Goal: Task Accomplishment & Management: Use online tool/utility

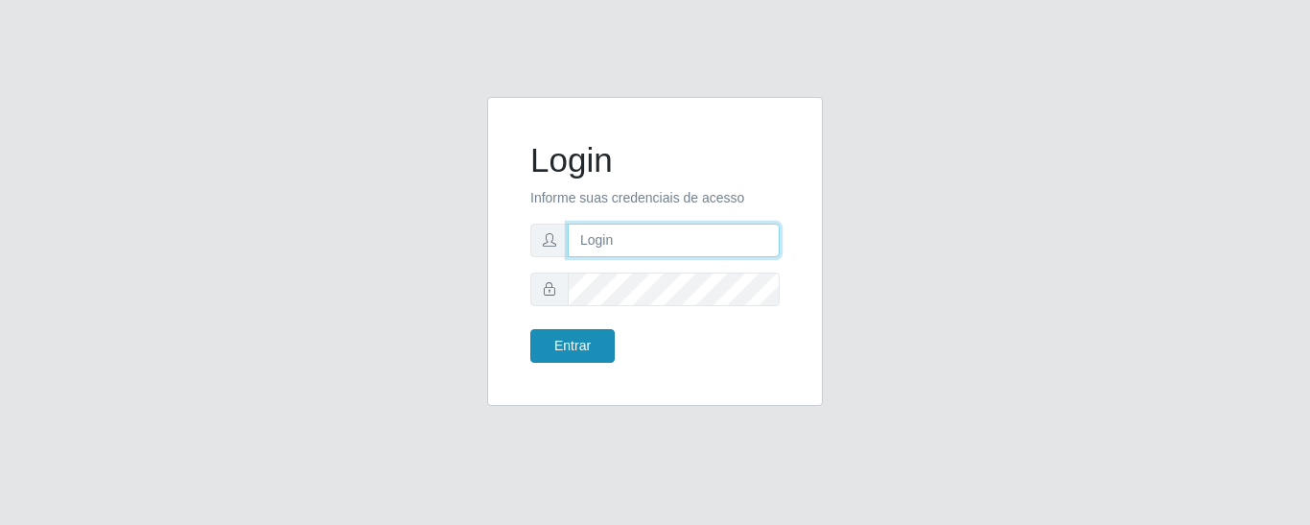
type input "precobom@rejane"
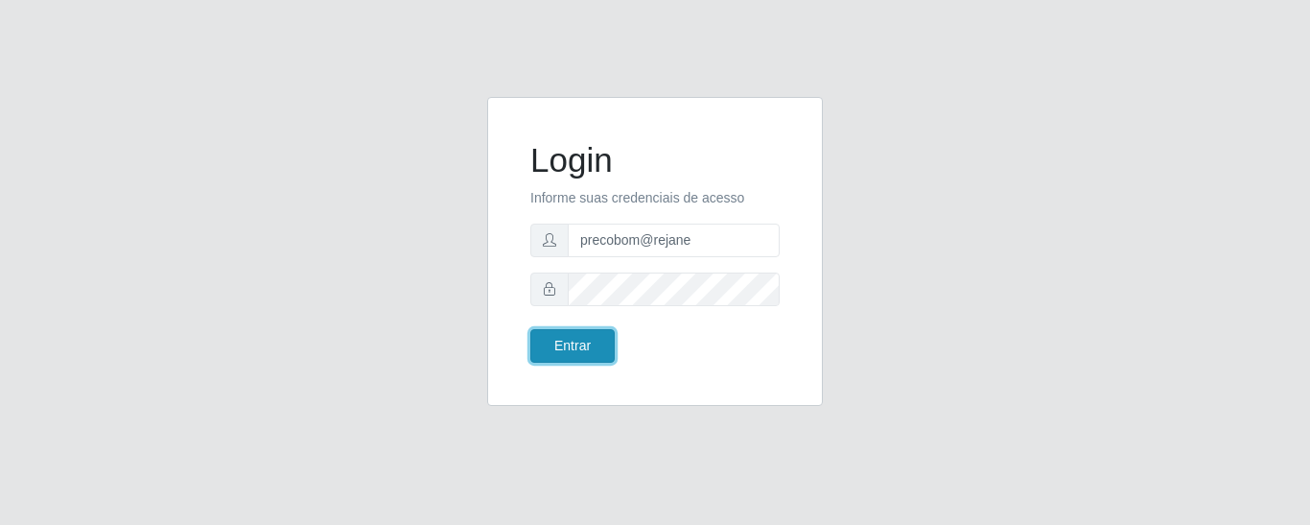
click at [575, 344] on button "Entrar" at bounding box center [572, 346] width 84 height 34
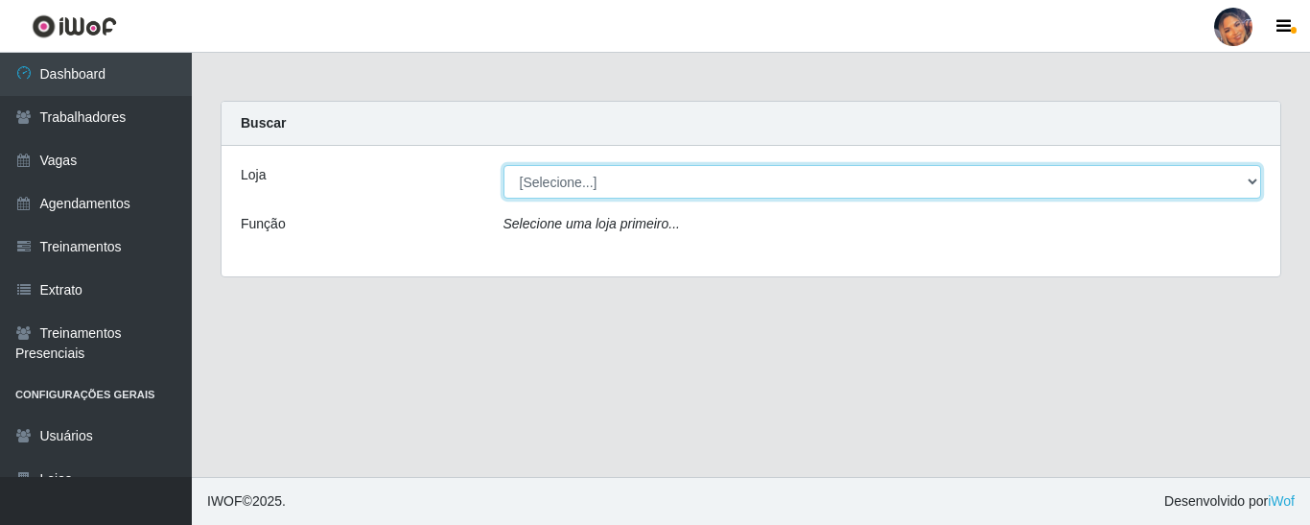
drag, startPoint x: 582, startPoint y: 178, endPoint x: 585, endPoint y: 198, distance: 19.4
click at [582, 178] on select "[Selecione...] Supermercado Preço Bom" at bounding box center [882, 182] width 758 height 34
select select "169"
click at [503, 165] on select "[Selecione...] Supermercado Preço Bom" at bounding box center [882, 182] width 758 height 34
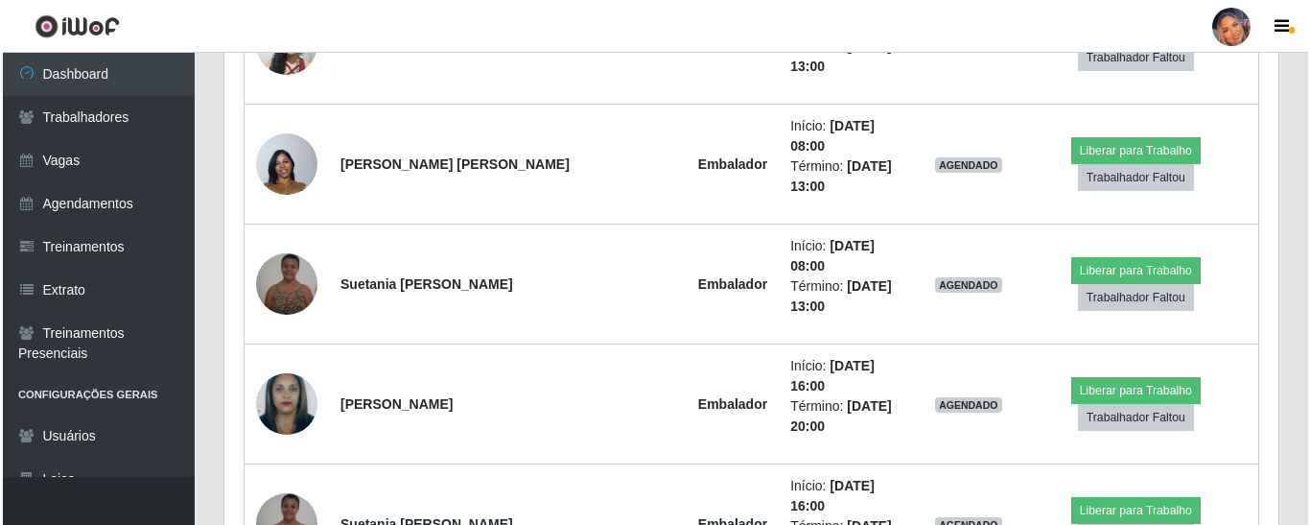
scroll to position [728, 0]
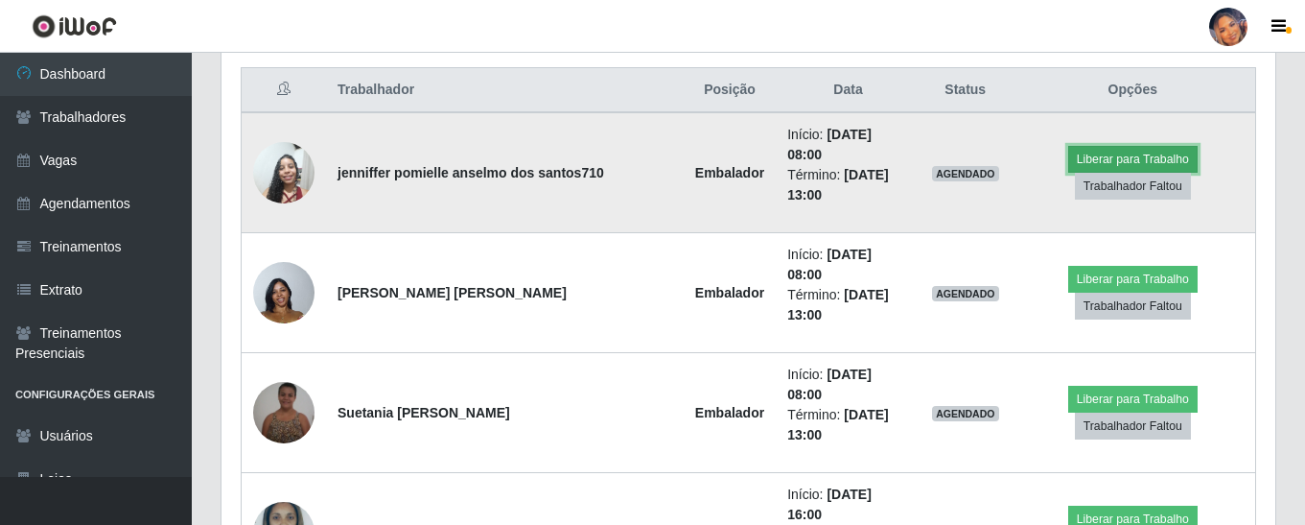
click at [1068, 162] on button "Liberar para Trabalho" at bounding box center [1132, 159] width 129 height 27
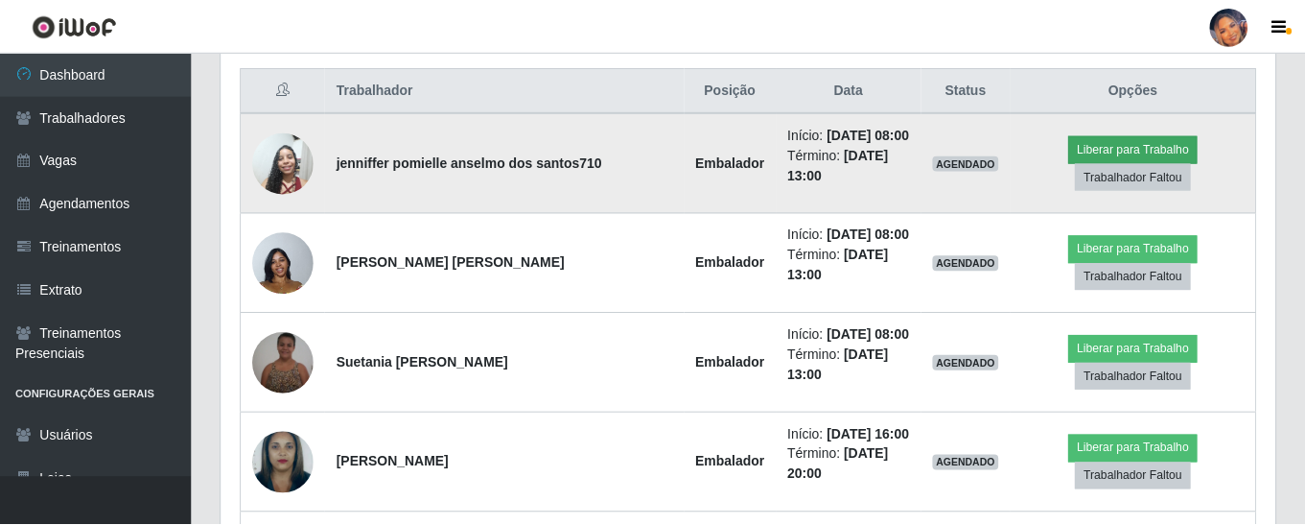
scroll to position [398, 1044]
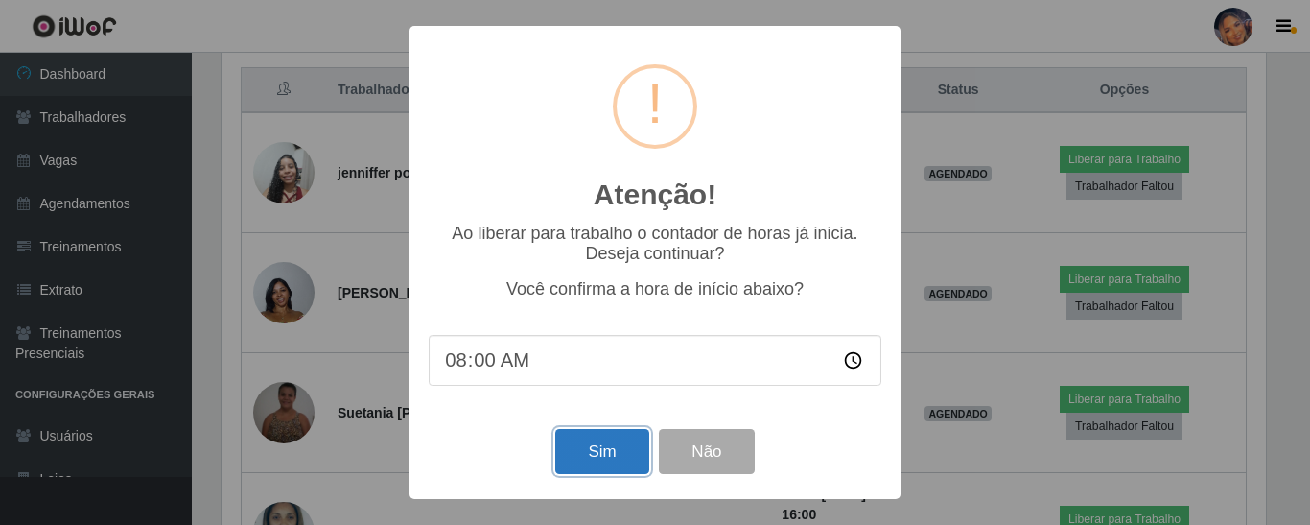
click at [611, 472] on button "Sim" at bounding box center [601, 451] width 93 height 45
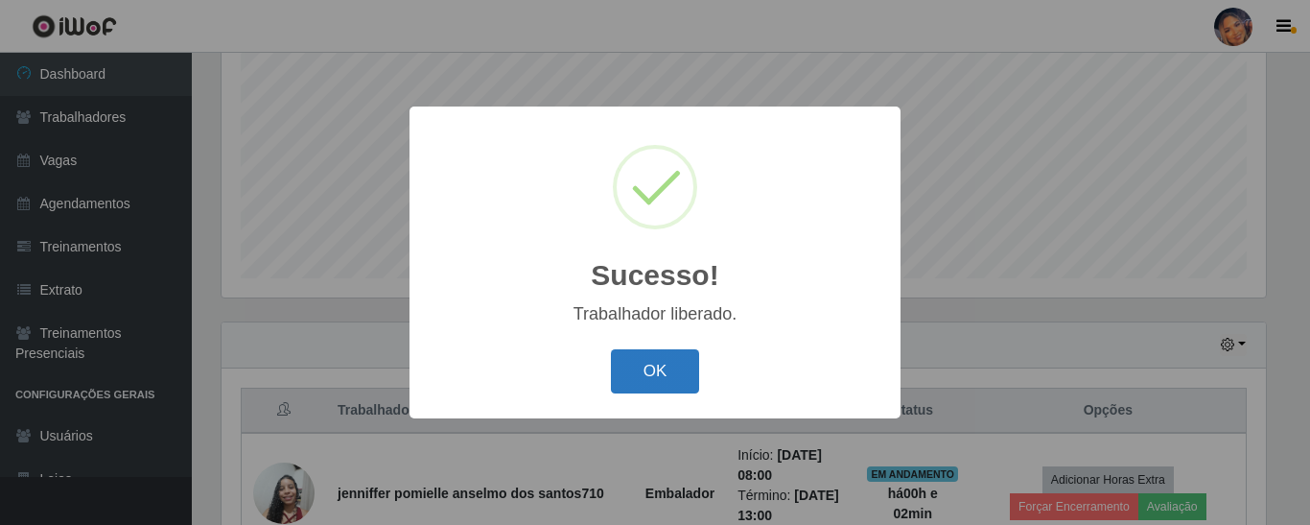
click at [684, 362] on button "OK" at bounding box center [655, 371] width 89 height 45
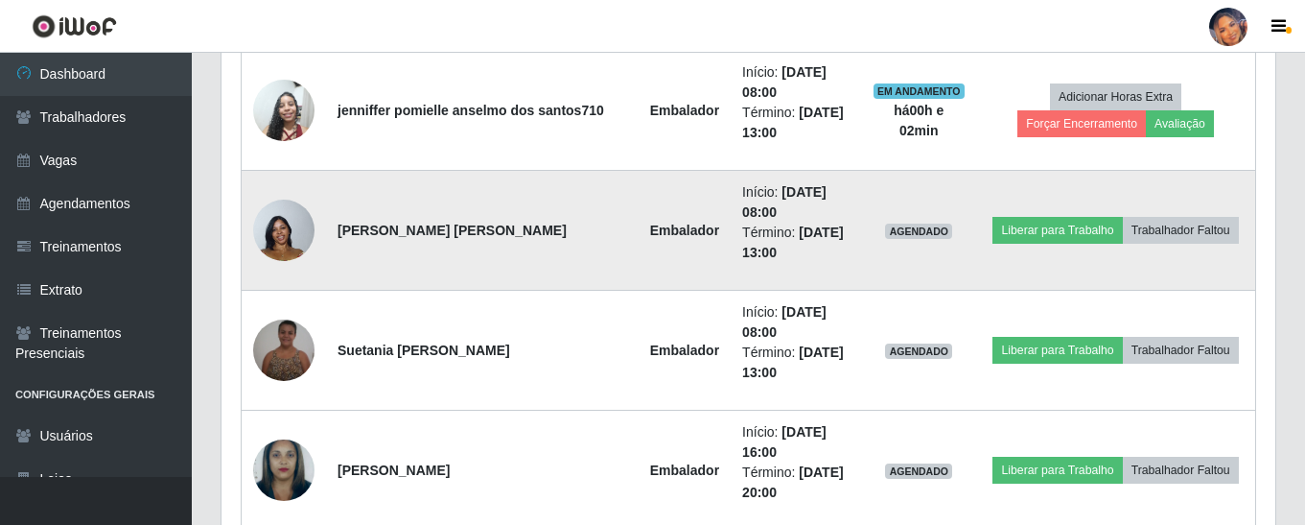
scroll to position [791, 0]
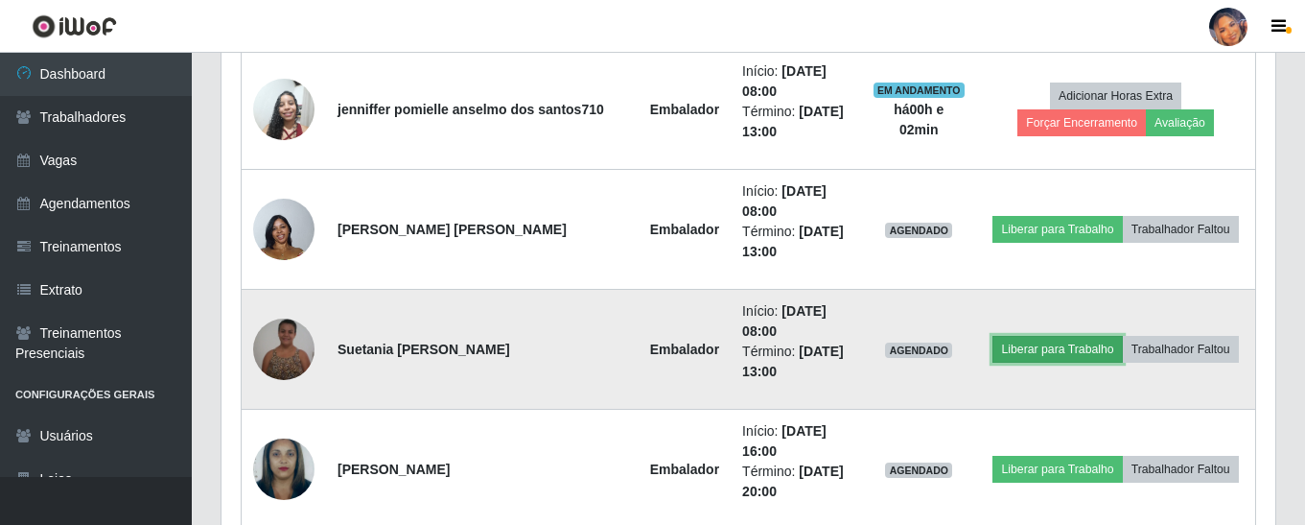
click at [1033, 351] on button "Liberar para Trabalho" at bounding box center [1056, 349] width 129 height 27
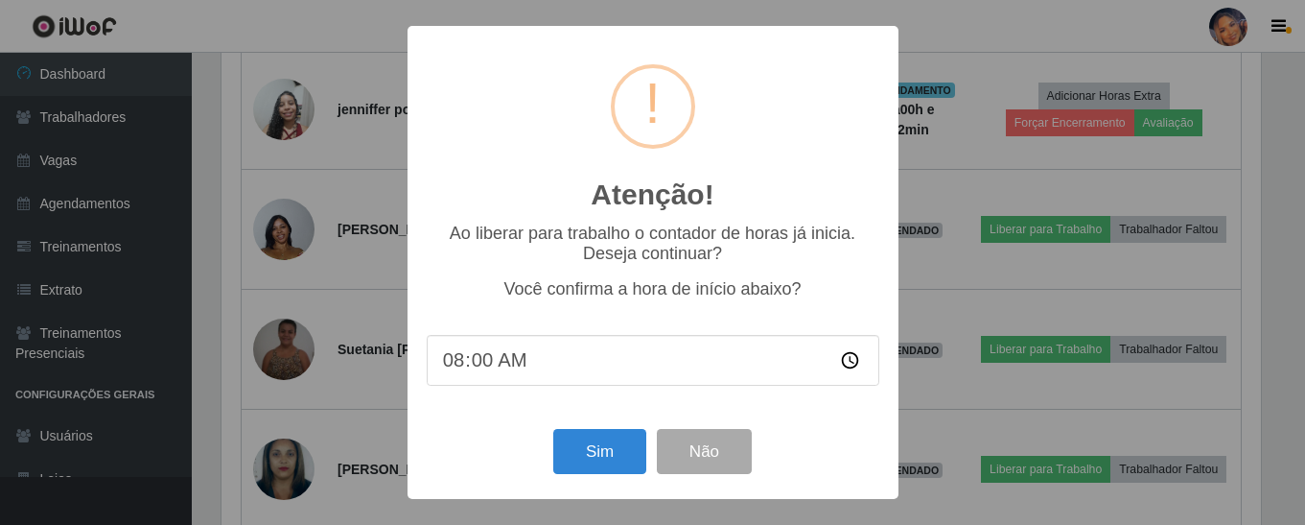
scroll to position [398, 1044]
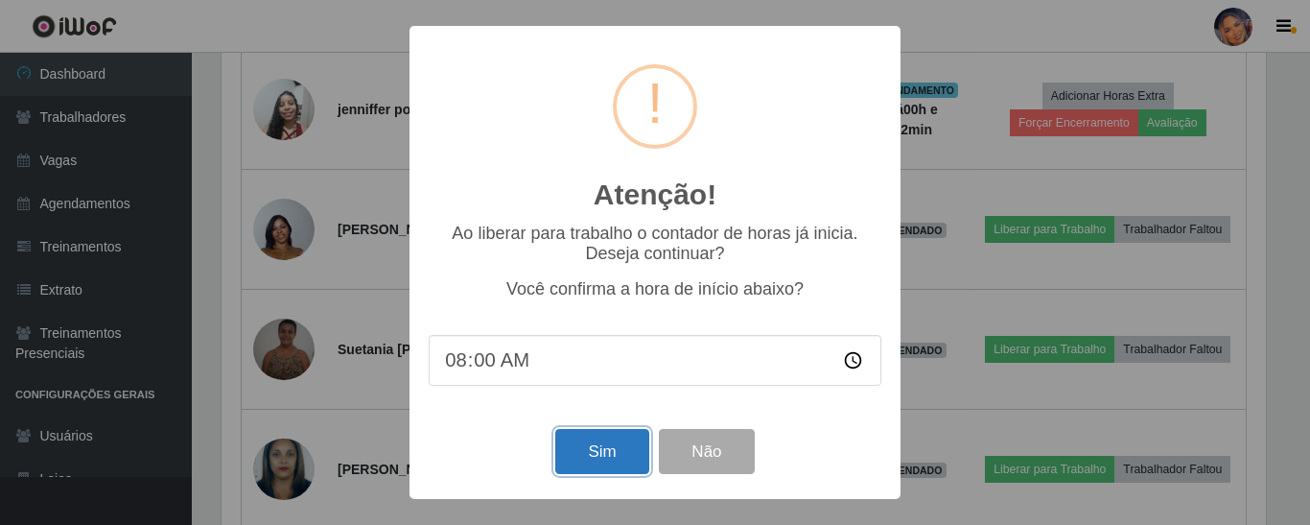
click at [603, 455] on button "Sim" at bounding box center [601, 451] width 93 height 45
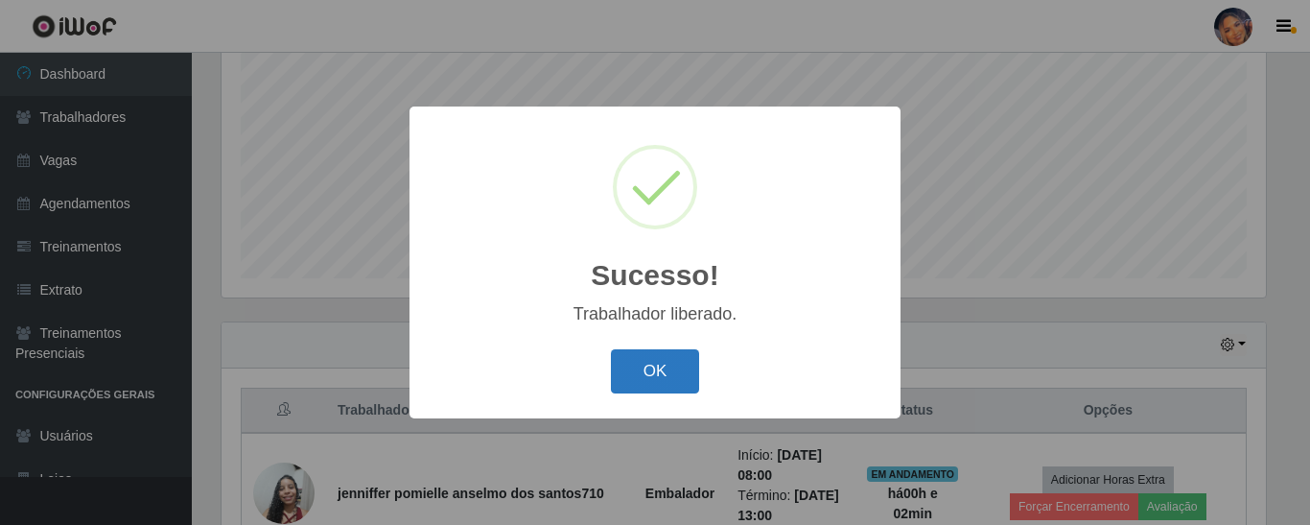
click at [653, 376] on button "OK" at bounding box center [655, 371] width 89 height 45
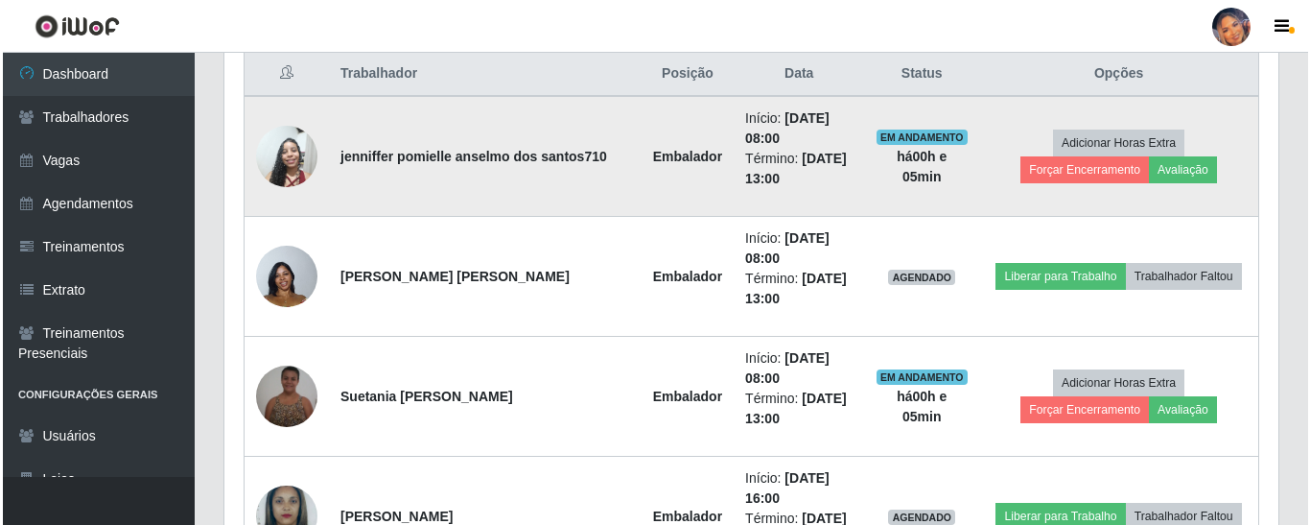
scroll to position [743, 0]
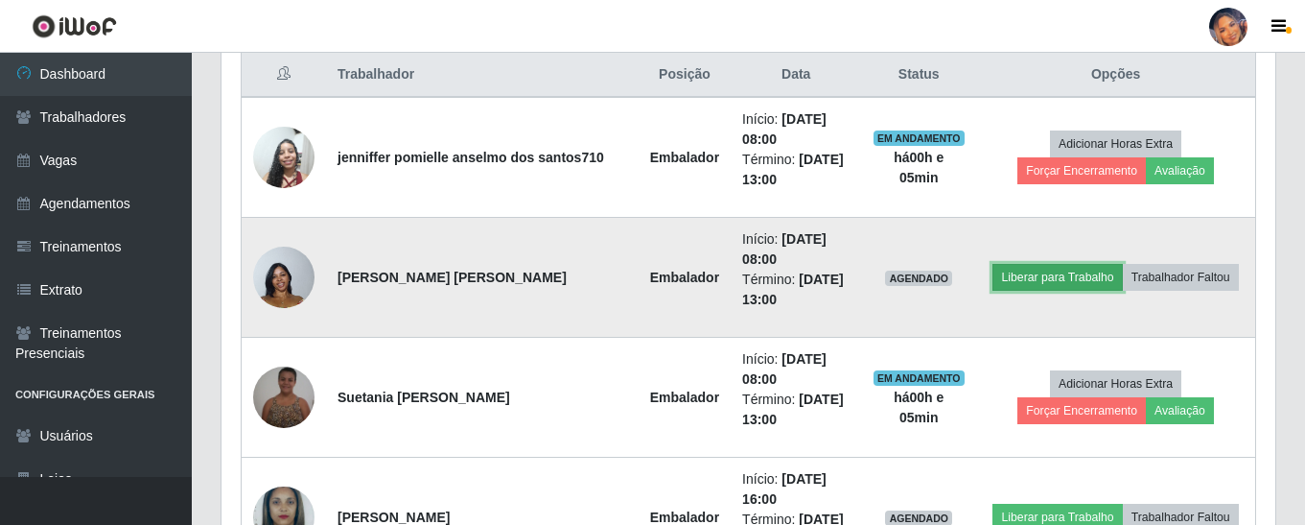
click at [1038, 270] on button "Liberar para Trabalho" at bounding box center [1056, 277] width 129 height 27
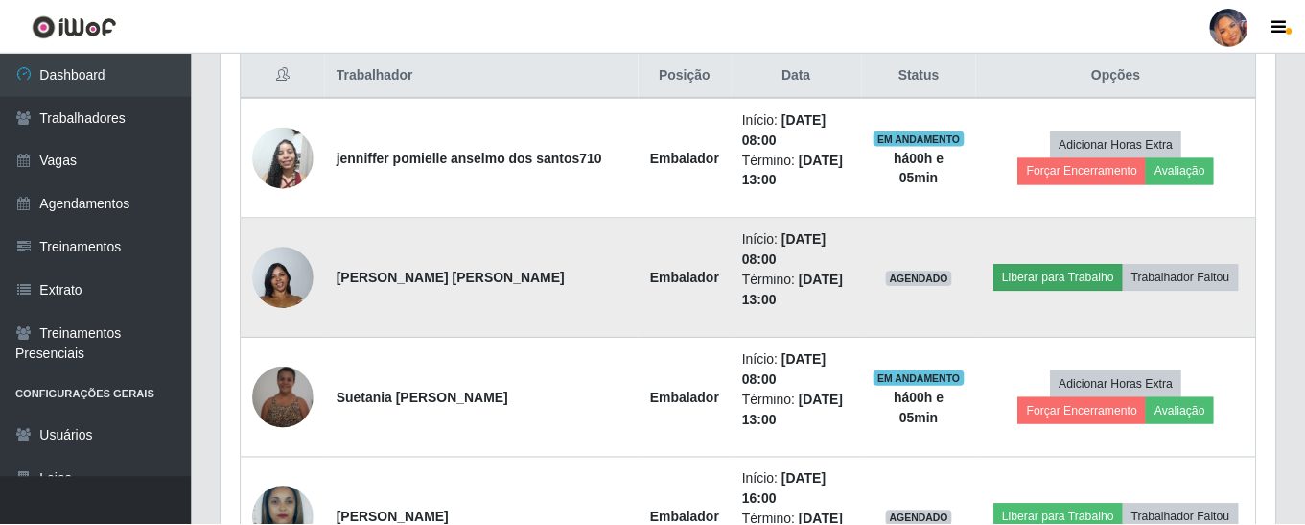
scroll to position [398, 1044]
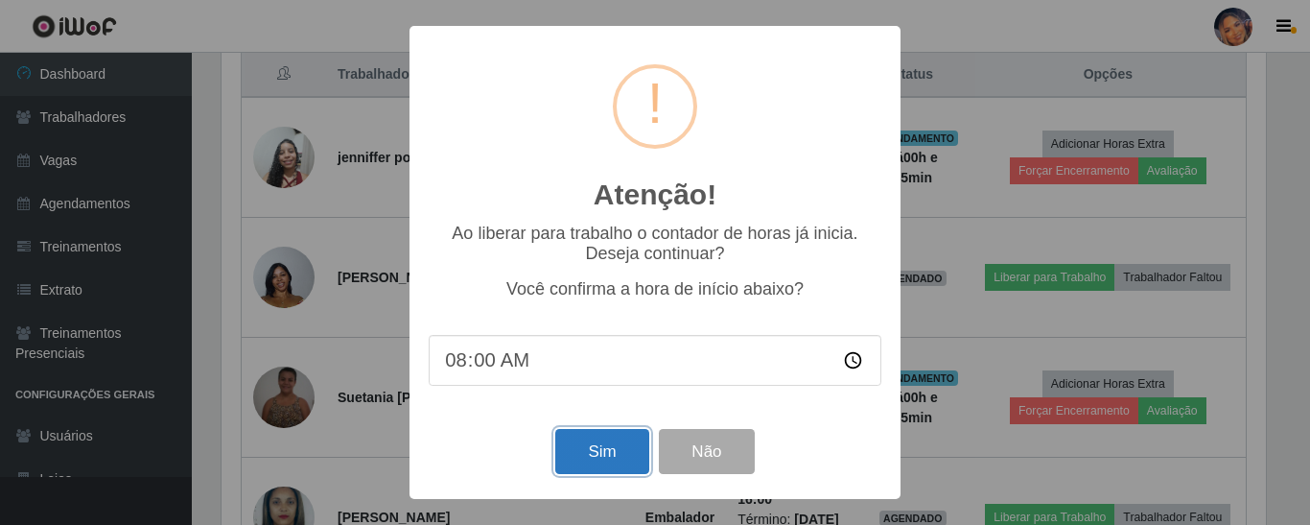
click at [612, 458] on button "Sim" at bounding box center [601, 451] width 93 height 45
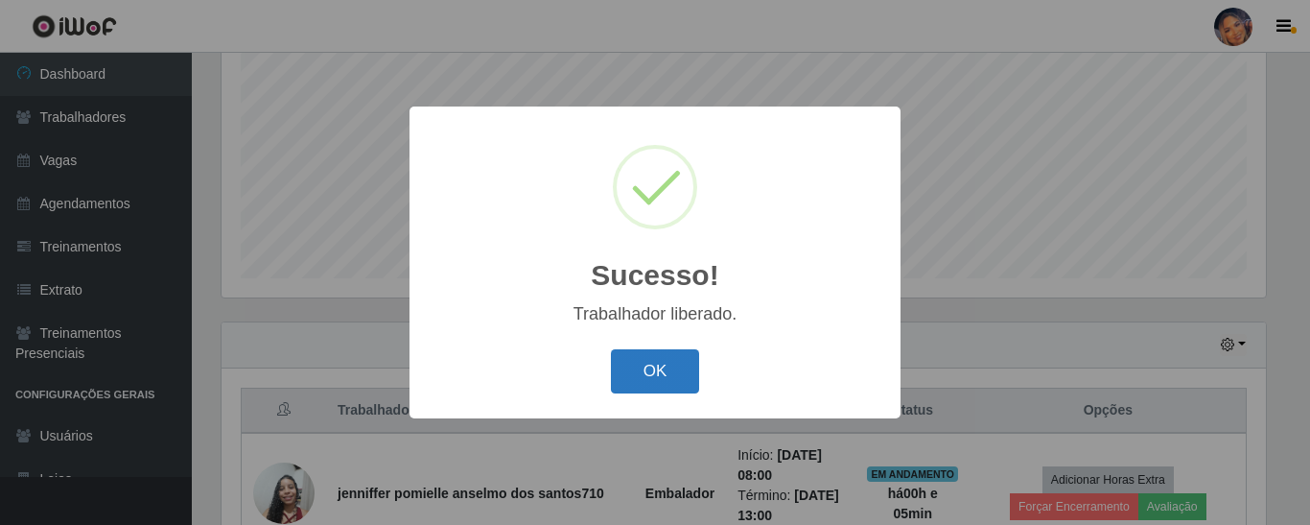
drag, startPoint x: 673, startPoint y: 363, endPoint x: 799, endPoint y: 336, distance: 128.7
click at [673, 362] on button "OK" at bounding box center [655, 371] width 89 height 45
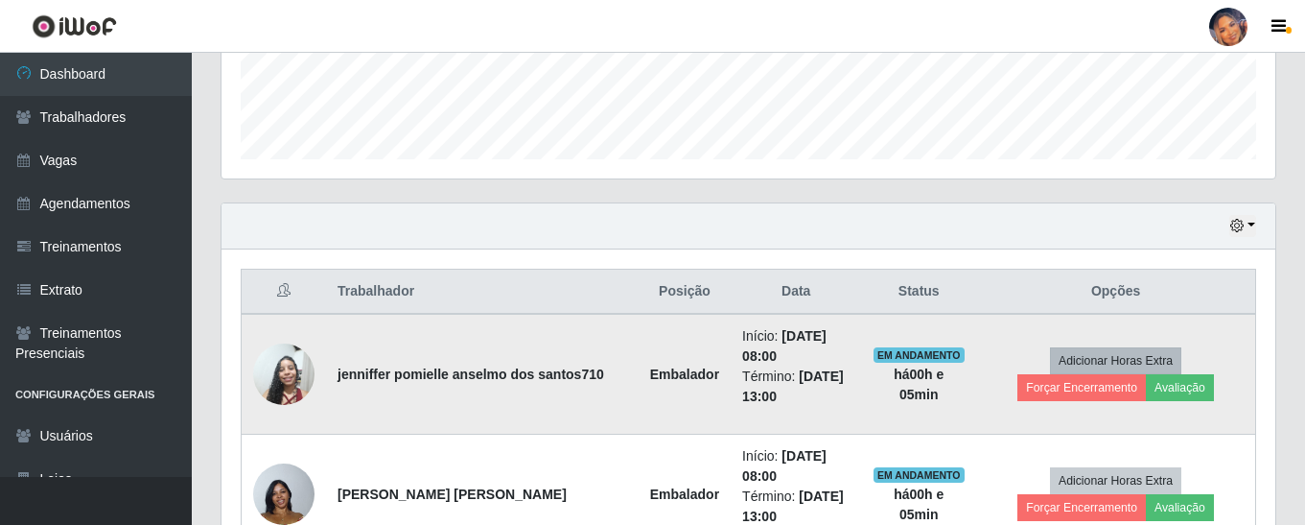
scroll to position [695, 0]
